Goal: Task Accomplishment & Management: Manage account settings

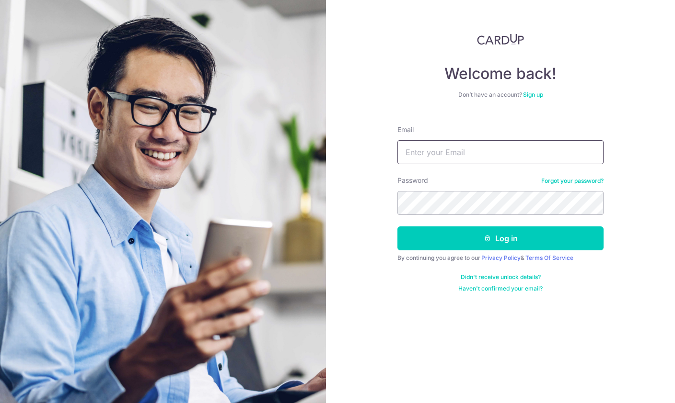
click at [414, 151] on input "Email" at bounding box center [500, 152] width 206 height 24
type input "[EMAIL_ADDRESS][DOMAIN_NAME]"
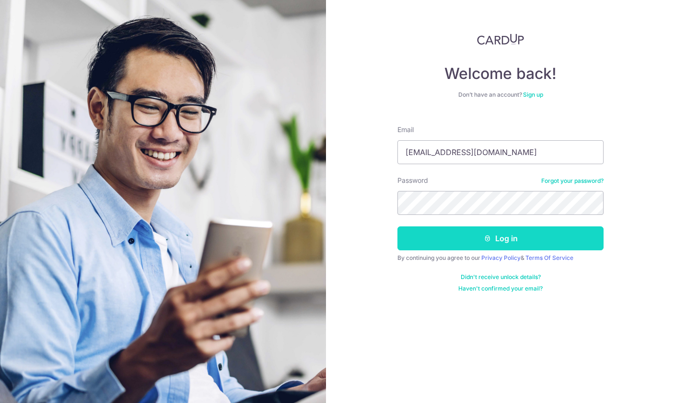
click at [453, 233] on button "Log in" at bounding box center [500, 239] width 206 height 24
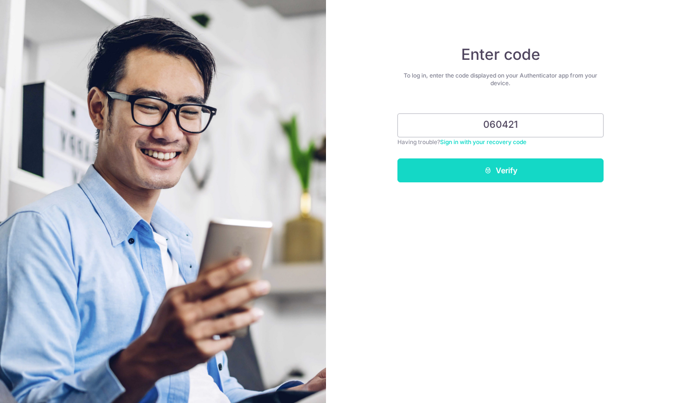
type input "060421"
click at [453, 175] on button "Verify" at bounding box center [500, 171] width 206 height 24
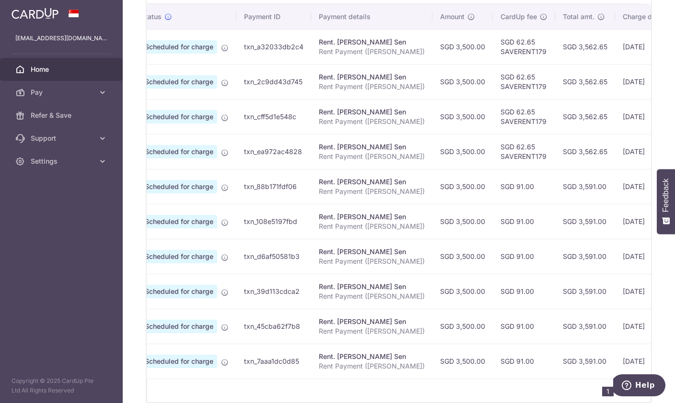
scroll to position [291, 0]
click at [493, 205] on td "SGD 91.00" at bounding box center [524, 187] width 62 height 35
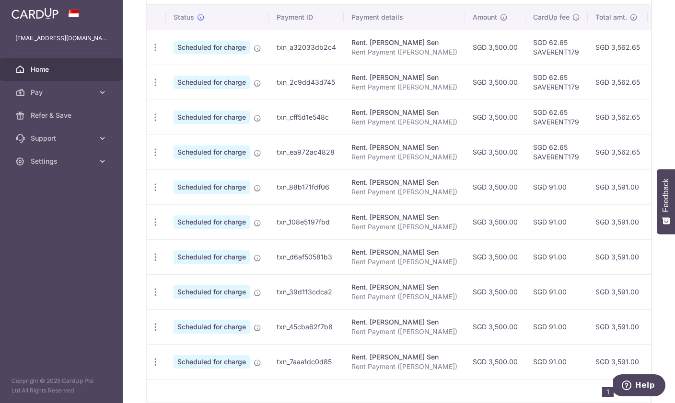
scroll to position [0, 0]
click at [150, 193] on icon "button" at bounding box center [155, 188] width 10 height 10
click at [174, 219] on span "Update payment" at bounding box center [206, 213] width 65 height 11
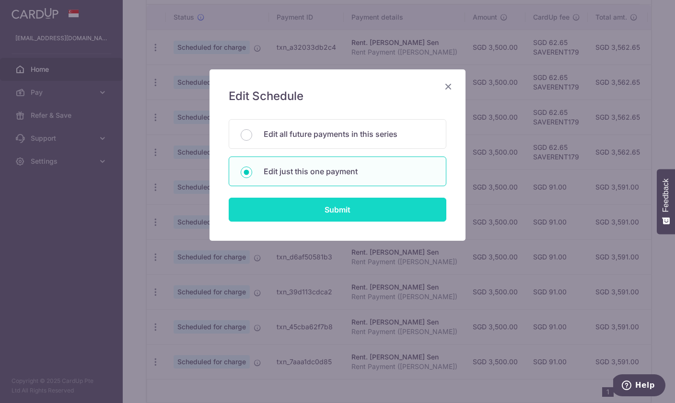
click at [272, 209] on input "Submit" at bounding box center [338, 210] width 218 height 24
radio input "true"
type input "3,500.00"
type input "13/02/2026"
type input "Rent Payment (Logan Koh)"
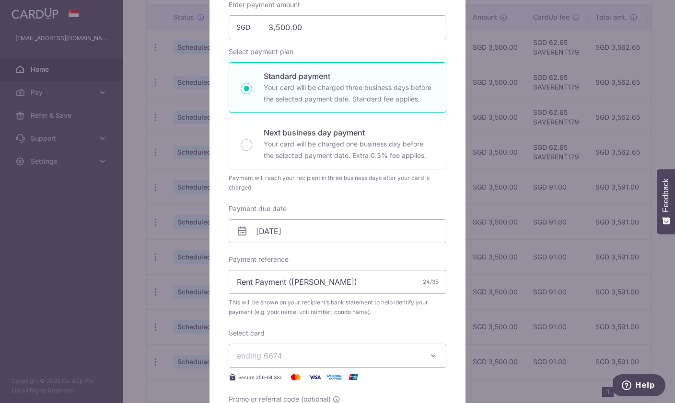
scroll to position [113, 0]
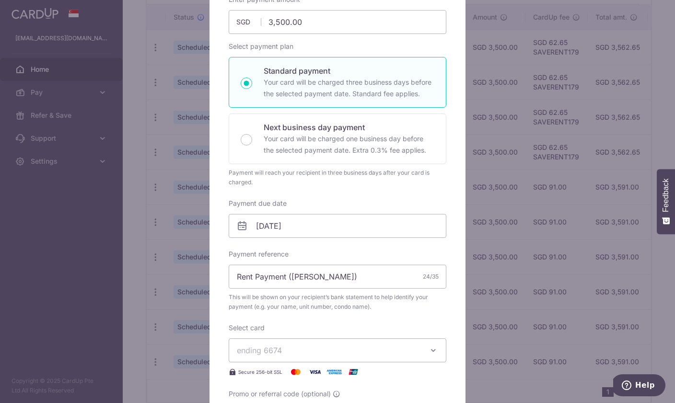
click at [253, 359] on button "ending 6674" at bounding box center [338, 351] width 218 height 24
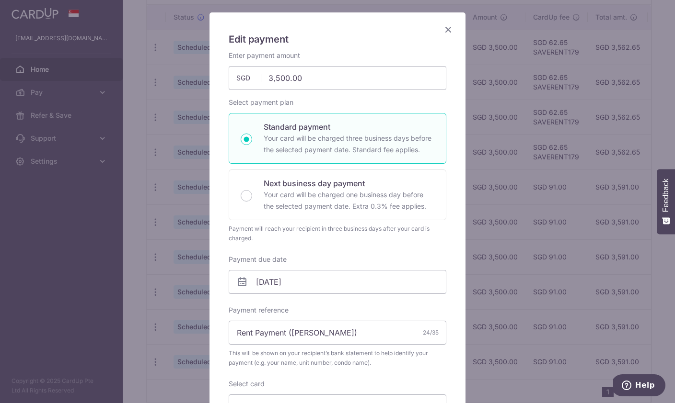
scroll to position [40, 0]
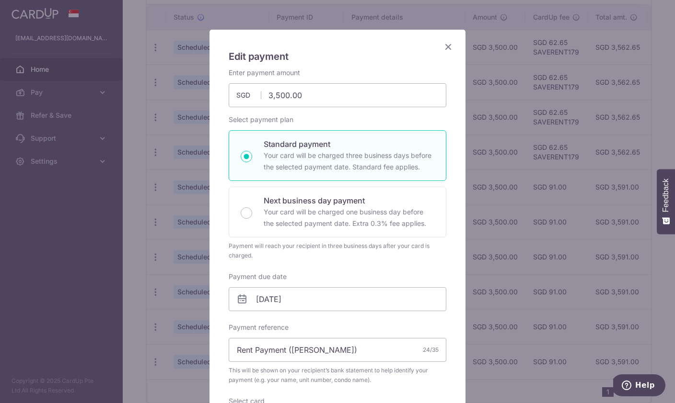
click at [449, 43] on div at bounding box center [337, 348] width 257 height 639
click at [451, 41] on icon "Close" at bounding box center [447, 47] width 11 height 12
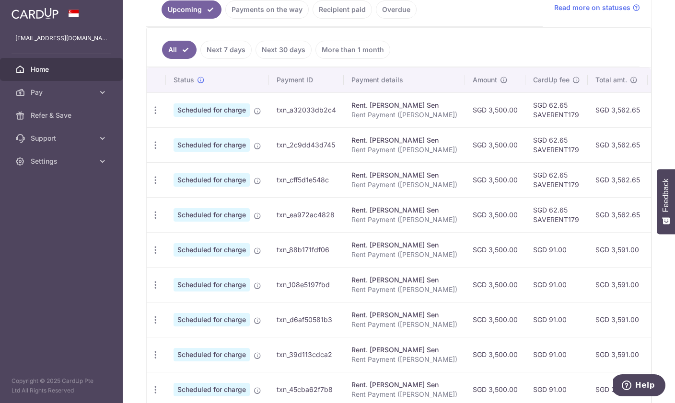
scroll to position [260, 0]
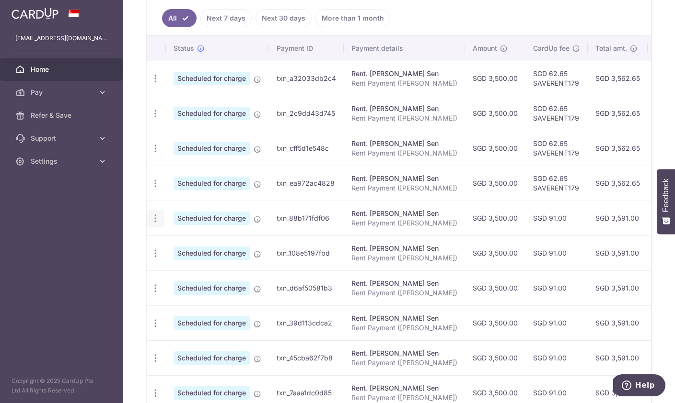
click at [150, 224] on icon "button" at bounding box center [155, 219] width 10 height 10
click at [271, 308] on div at bounding box center [337, 201] width 675 height 403
